Goal: Information Seeking & Learning: Learn about a topic

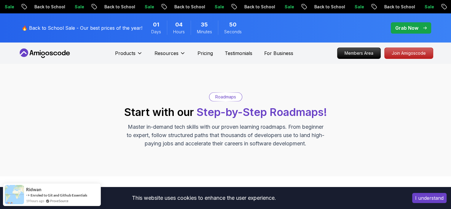
drag, startPoint x: 195, startPoint y: 108, endPoint x: 201, endPoint y: 113, distance: 8.3
click at [201, 113] on h2 "Start with our Step-by-Step Roadmaps!" at bounding box center [225, 112] width 203 height 12
click at [201, 113] on span "Step-by-Step Roadmaps!" at bounding box center [262, 111] width 131 height 13
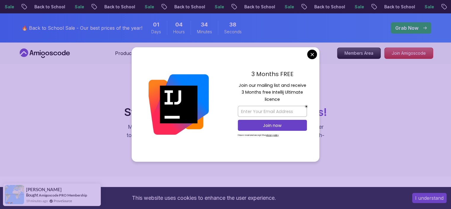
click at [353, 143] on div "Roadmaps Start with our Step-by-Step Roadmaps! Master in-demand tech skills wit…" at bounding box center [225, 119] width 415 height 55
click at [308, 50] on div "3 Months FREE Join our mailing list and receive 3 Months free Intellij Ultimate…" at bounding box center [272, 104] width 94 height 115
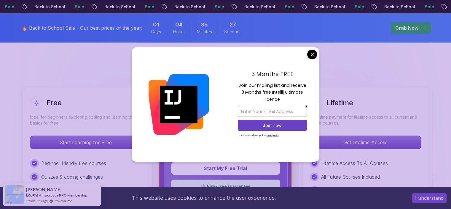
scroll to position [134, 0]
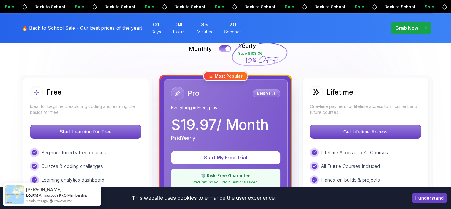
scroll to position [140, 0]
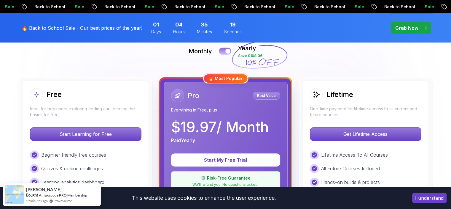
click at [223, 50] on button at bounding box center [225, 50] width 12 height 7
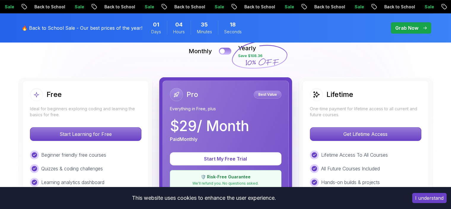
click at [223, 50] on div at bounding box center [222, 51] width 5 height 5
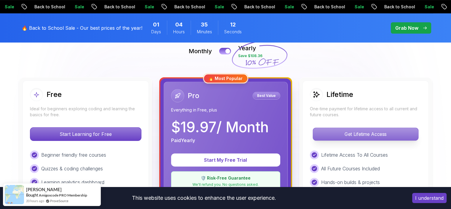
click at [322, 134] on p "Get Lifetime Access" at bounding box center [365, 134] width 105 height 12
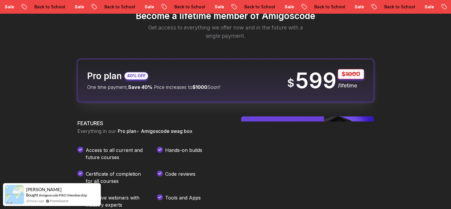
scroll to position [729, 0]
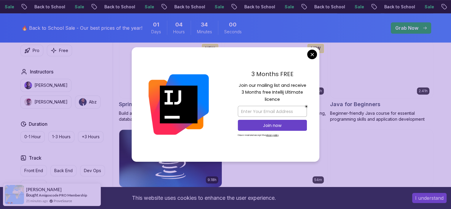
scroll to position [283, 0]
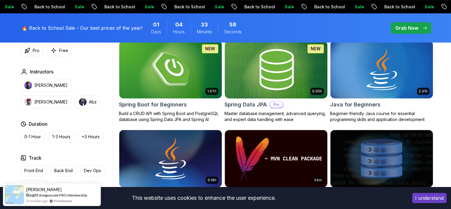
click at [55, 50] on icon "button" at bounding box center [53, 50] width 5 height 5
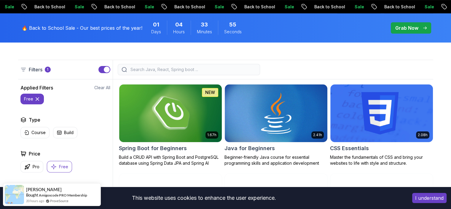
scroll to position [145, 0]
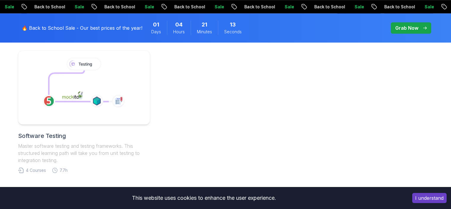
scroll to position [433, 0]
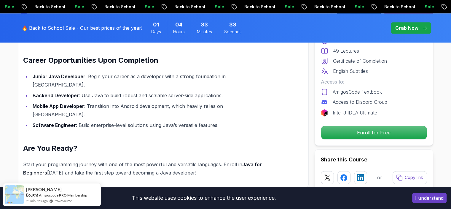
scroll to position [702, 0]
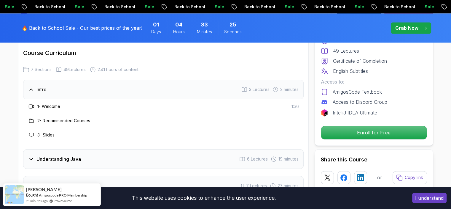
scroll to position [857, 0]
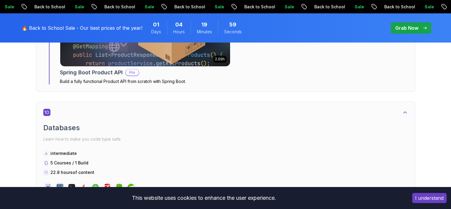
scroll to position [2390, 0]
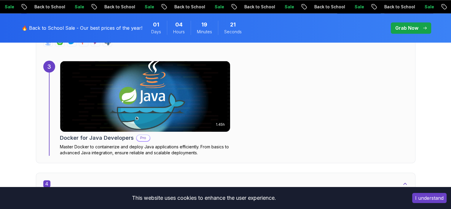
scroll to position [855, 0]
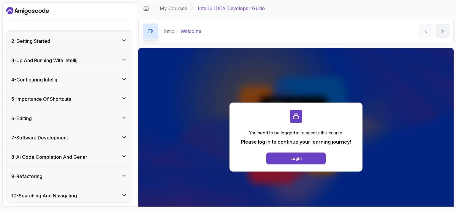
scroll to position [112, 0]
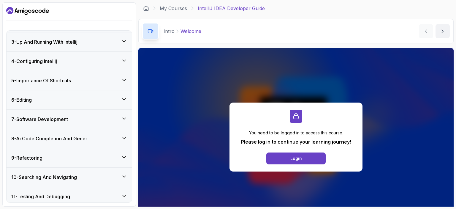
click at [105, 117] on div "7 - Software Development" at bounding box center [69, 118] width 116 height 7
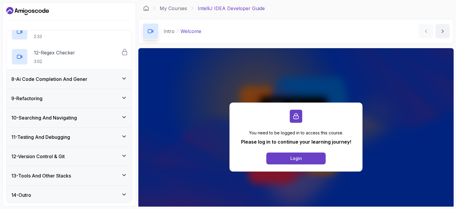
scroll to position [396, 0]
